Goal: Task Accomplishment & Management: Manage account settings

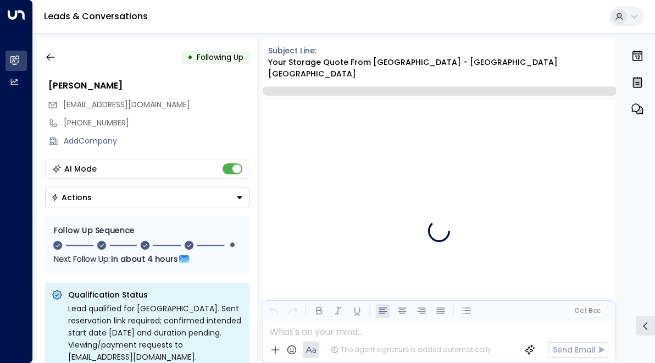
scroll to position [2044, 0]
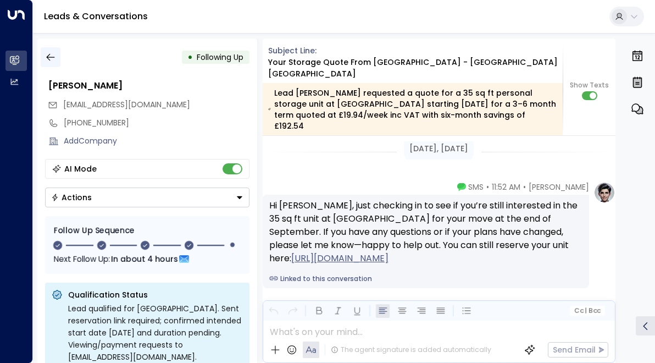
click at [44, 59] on button "button" at bounding box center [51, 57] width 20 height 20
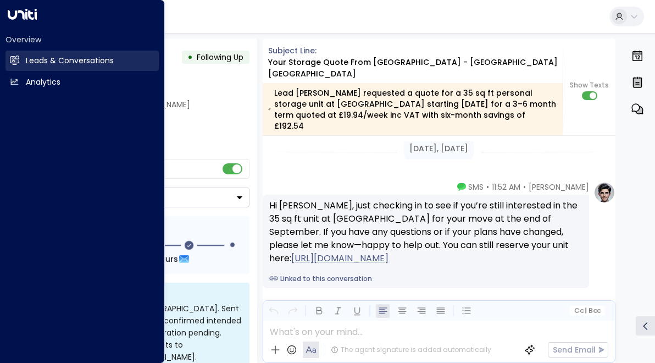
click at [18, 57] on icon at bounding box center [15, 59] width 7 height 9
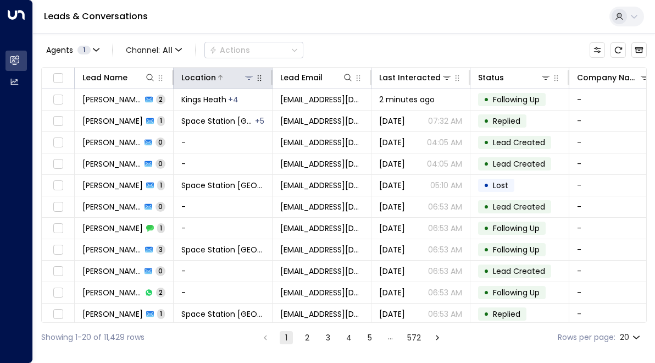
click at [251, 82] on button at bounding box center [248, 77] width 11 height 11
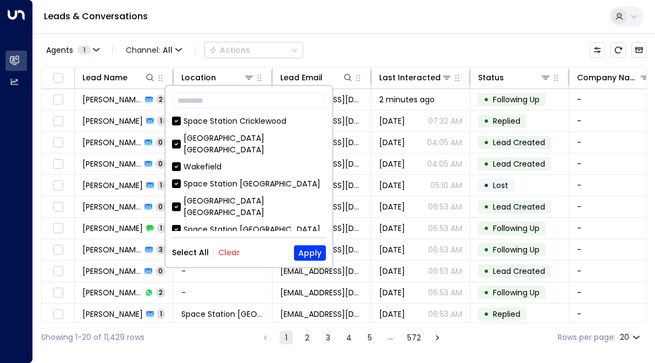
click at [232, 252] on button "Clear" at bounding box center [229, 252] width 22 height 9
click at [261, 195] on div "[GEOGRAPHIC_DATA] [GEOGRAPHIC_DATA]" at bounding box center [255, 206] width 142 height 23
click at [300, 254] on button "Apply" at bounding box center [310, 252] width 32 height 15
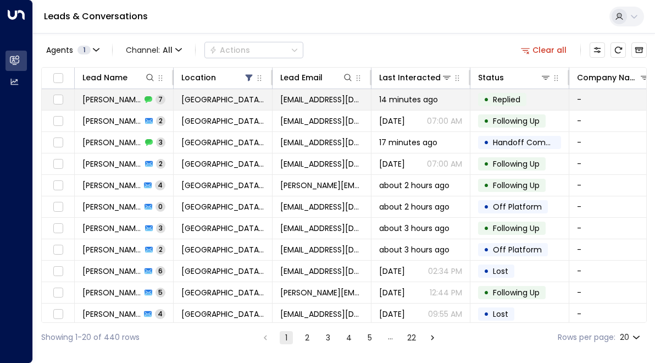
click at [266, 93] on td "[GEOGRAPHIC_DATA] [GEOGRAPHIC_DATA]" at bounding box center [223, 99] width 99 height 21
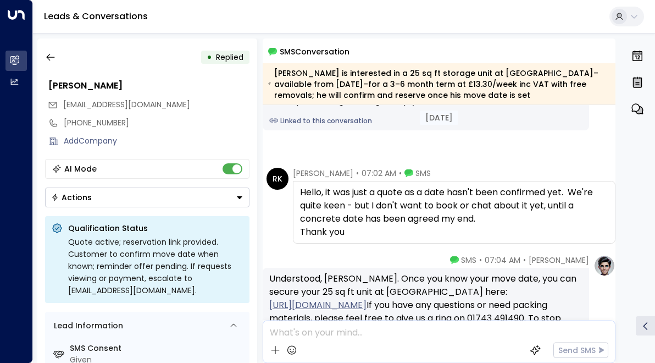
scroll to position [102, 0]
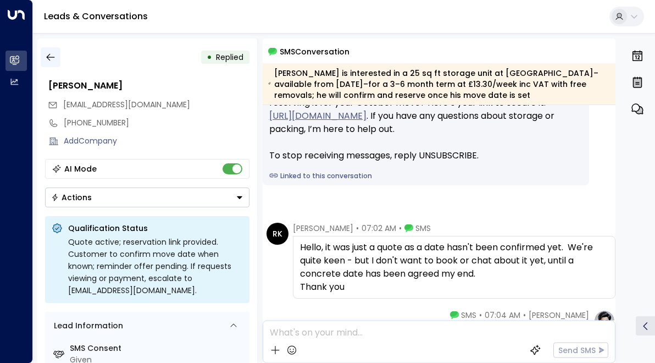
click at [50, 55] on icon "button" at bounding box center [50, 57] width 11 height 11
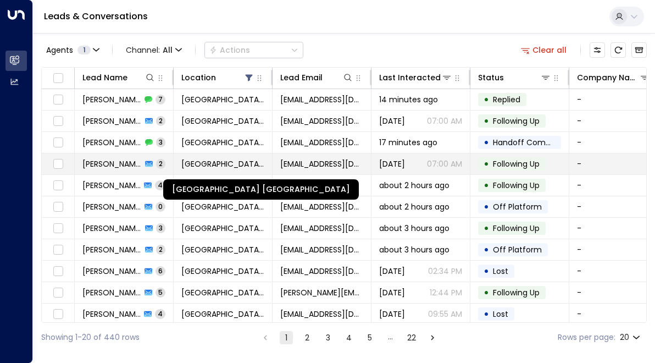
click at [201, 162] on span "[GEOGRAPHIC_DATA] [GEOGRAPHIC_DATA]" at bounding box center [222, 163] width 83 height 11
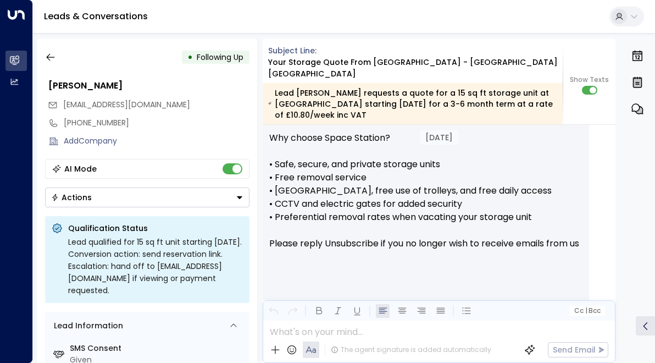
scroll to position [1042, 0]
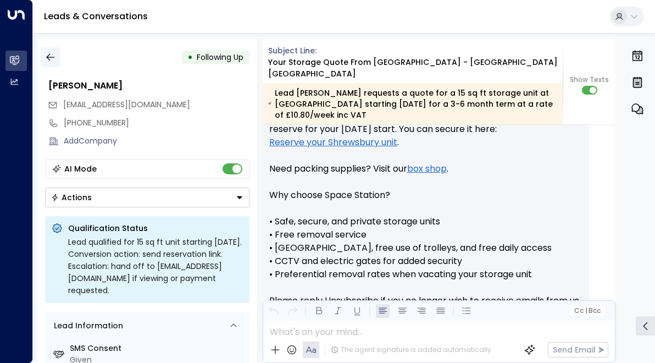
click at [52, 55] on icon "button" at bounding box center [50, 57] width 11 height 11
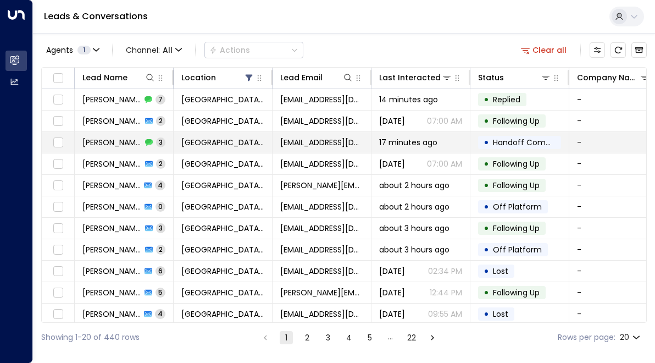
click at [370, 145] on td "[EMAIL_ADDRESS][DOMAIN_NAME]" at bounding box center [322, 142] width 99 height 21
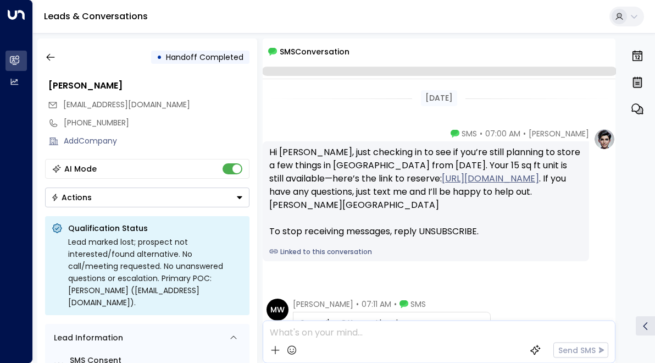
scroll to position [154, 0]
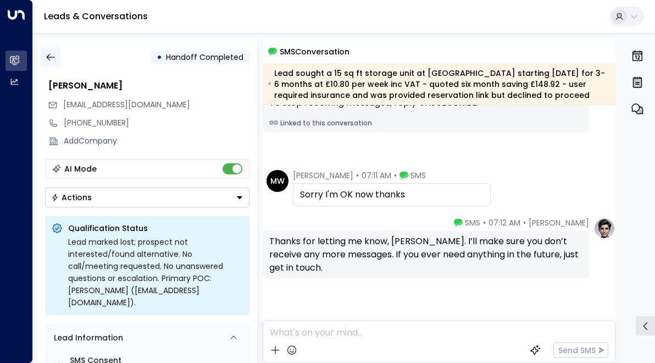
click at [49, 61] on icon "button" at bounding box center [50, 57] width 11 height 11
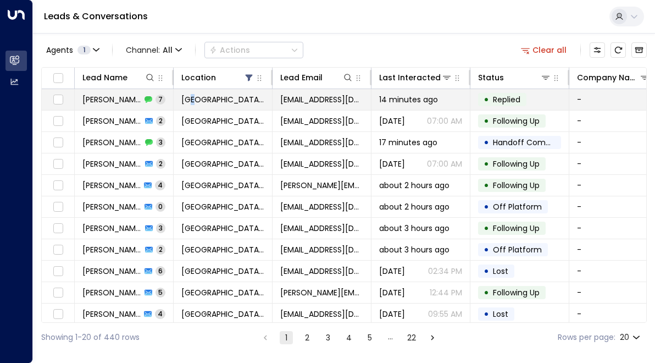
click at [194, 102] on span "[GEOGRAPHIC_DATA] [GEOGRAPHIC_DATA]" at bounding box center [222, 99] width 83 height 11
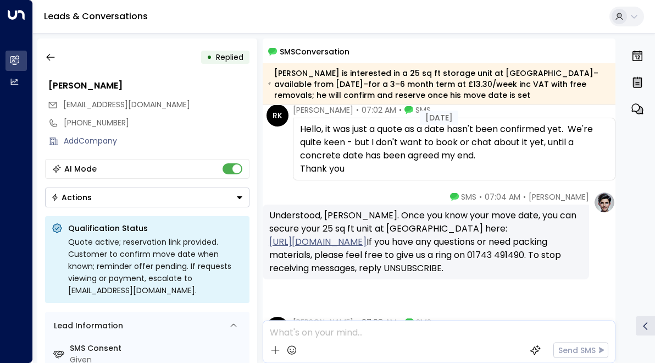
scroll to position [440, 0]
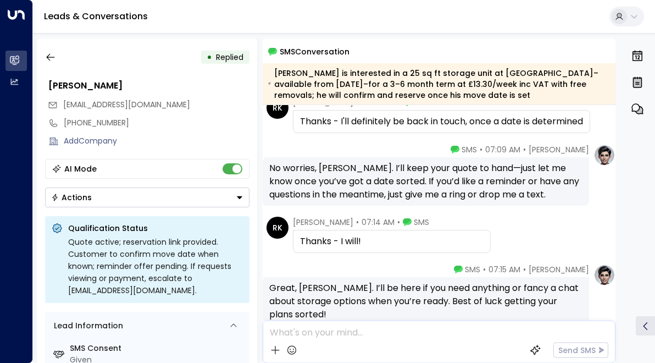
click at [65, 64] on div "• Replied" at bounding box center [147, 57] width 204 height 20
click at [54, 51] on button "button" at bounding box center [51, 57] width 20 height 20
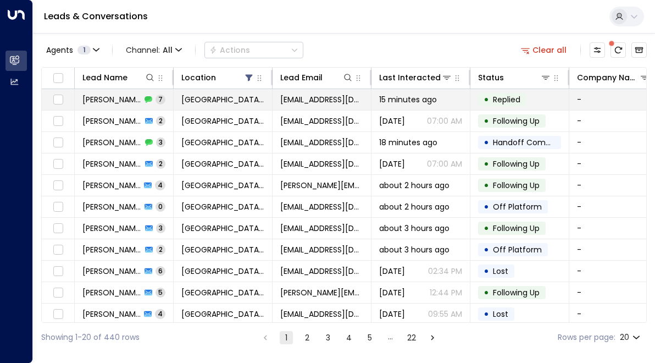
click at [118, 94] on span "[PERSON_NAME]" at bounding box center [111, 99] width 59 height 11
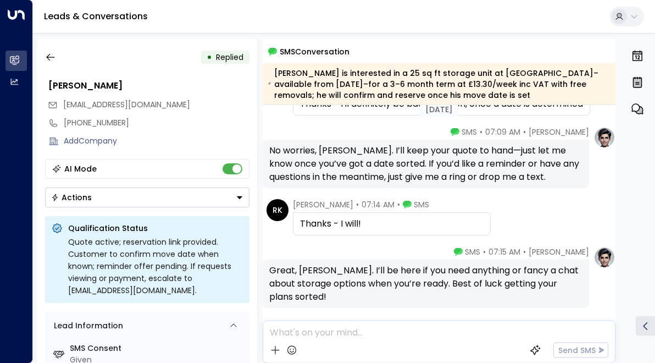
scroll to position [402, 0]
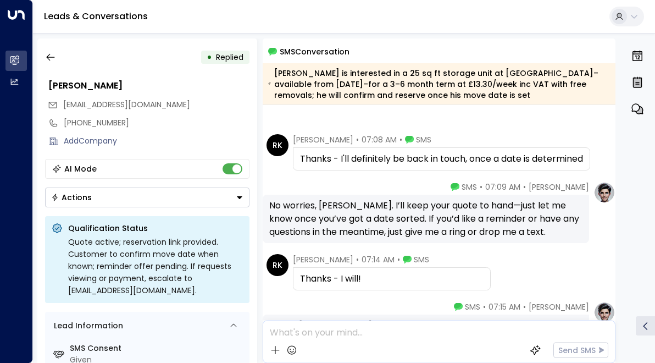
click at [332, 140] on span "[PERSON_NAME]" at bounding box center [323, 139] width 60 height 11
copy span "Keddie"
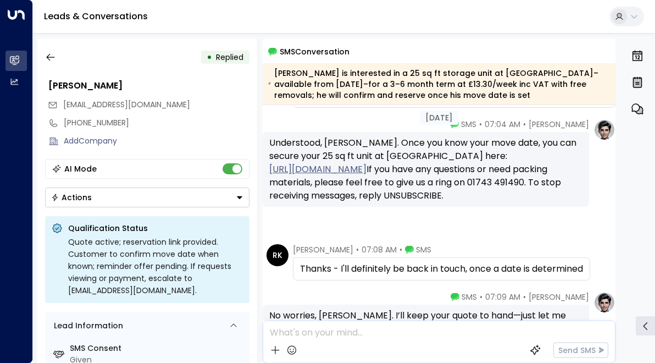
scroll to position [182, 0]
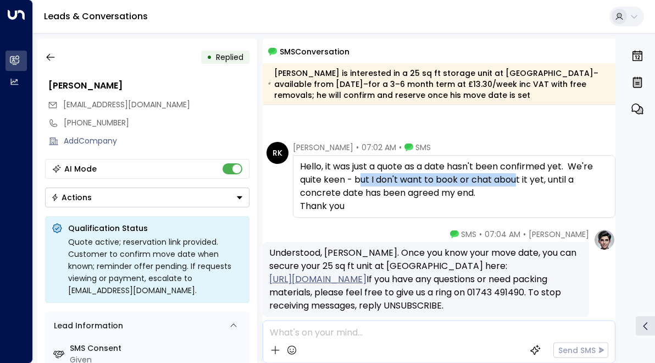
drag, startPoint x: 360, startPoint y: 184, endPoint x: 518, endPoint y: 181, distance: 157.7
click at [518, 181] on div "Hello, it was just a quote as a date hasn't been confirmed yet. We're quite kee…" at bounding box center [454, 186] width 309 height 53
drag, startPoint x: 351, startPoint y: 168, endPoint x: 390, endPoint y: 201, distance: 51.4
click at [390, 201] on div "Hello, it was just a quote as a date hasn't been confirmed yet. We're quite kee…" at bounding box center [454, 186] width 309 height 53
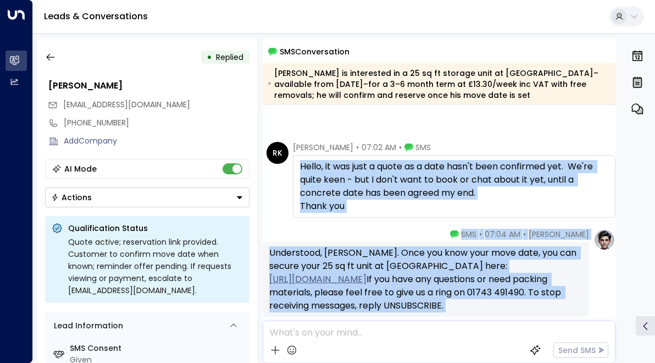
drag, startPoint x: 387, startPoint y: 232, endPoint x: 301, endPoint y: 162, distance: 110.9
copy div "Hello, it was just a quote as a date hasn't been confirmed yet. We're quite kee…"
click at [161, 200] on button "Actions" at bounding box center [147, 197] width 204 height 20
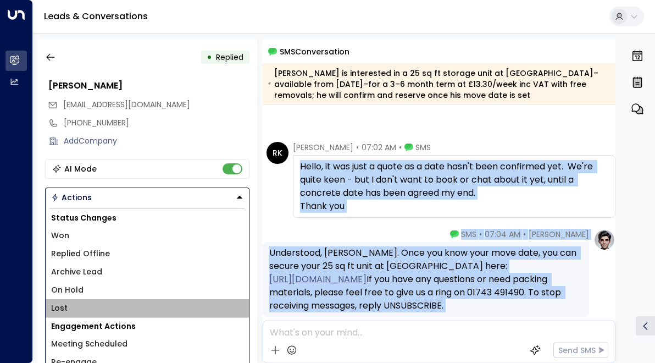
click at [69, 307] on li "Lost" at bounding box center [147, 308] width 203 height 18
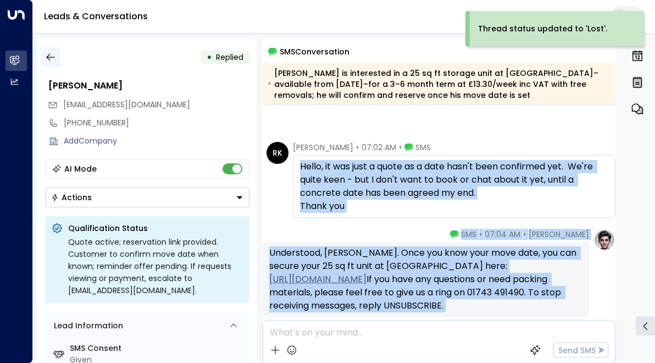
click at [51, 54] on icon "button" at bounding box center [50, 57] width 11 height 11
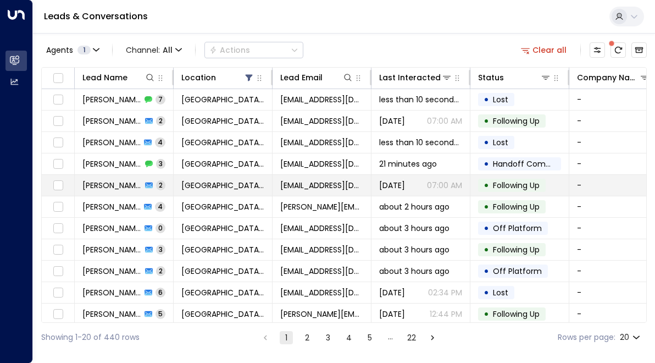
click at [165, 187] on td "[PERSON_NAME] 2" at bounding box center [124, 185] width 99 height 21
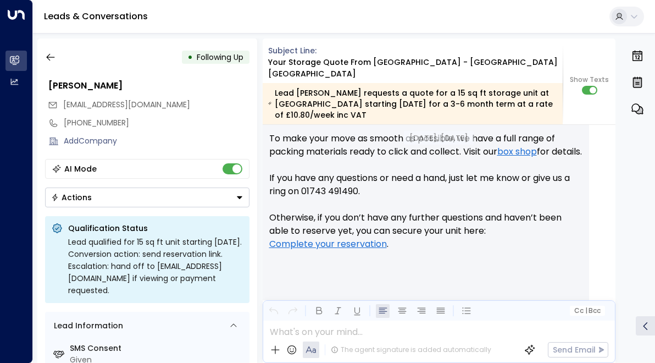
scroll to position [684, 0]
